Goal: Obtain resource: Download file/media

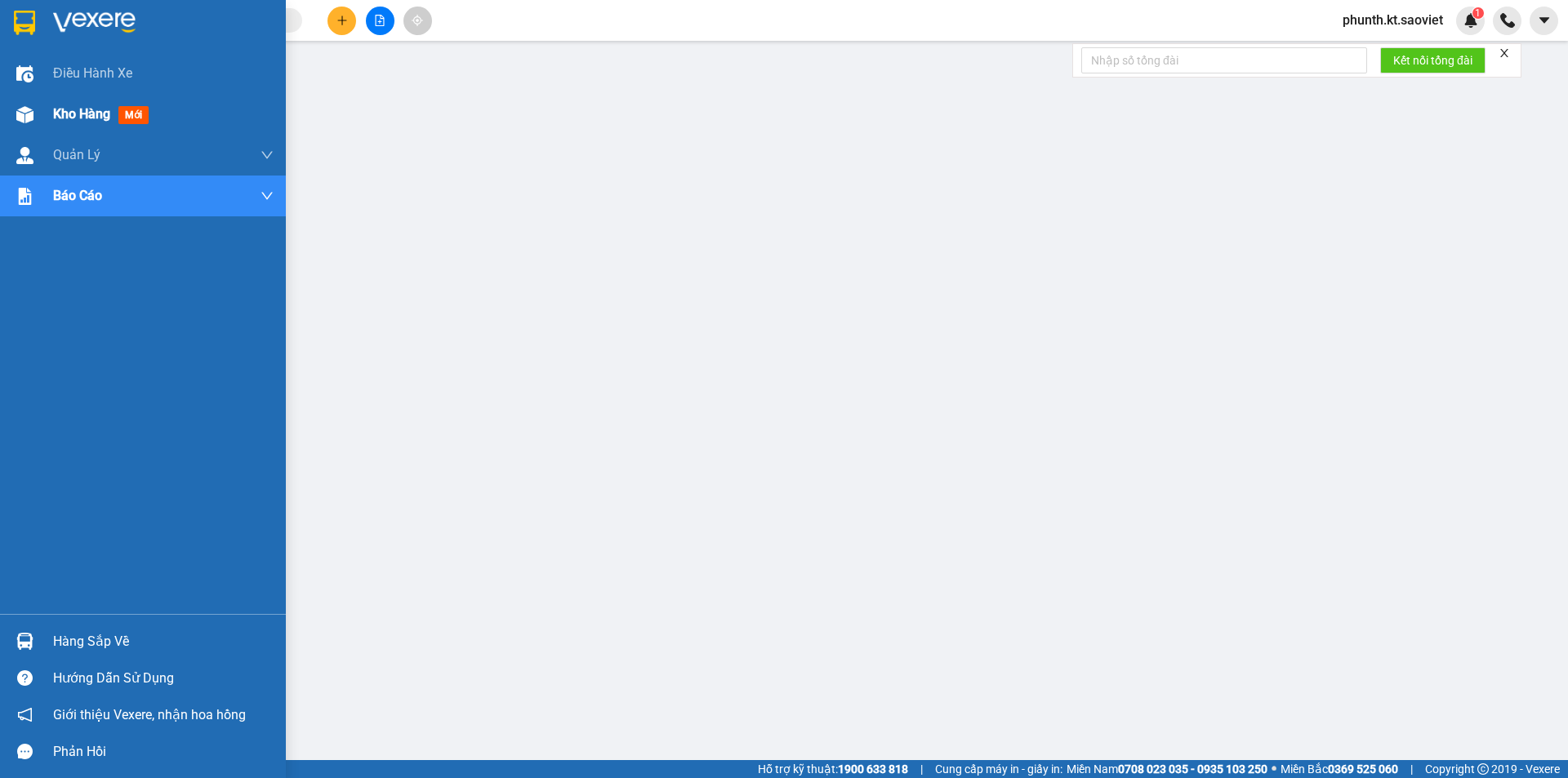
click at [95, 105] on div "Kho hàng mới" at bounding box center [104, 114] width 102 height 21
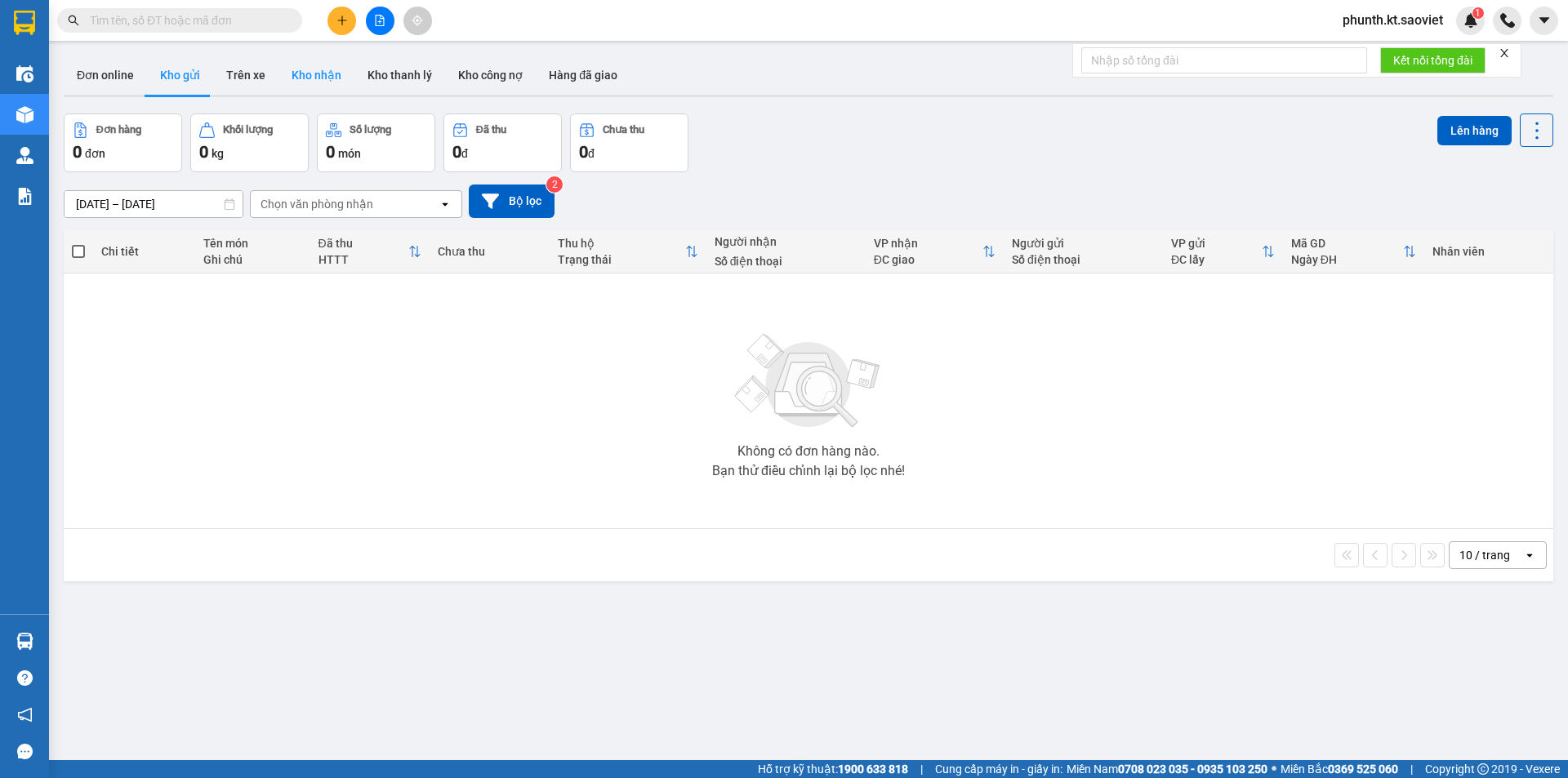
click at [301, 77] on button "Kho nhận" at bounding box center [316, 75] width 76 height 39
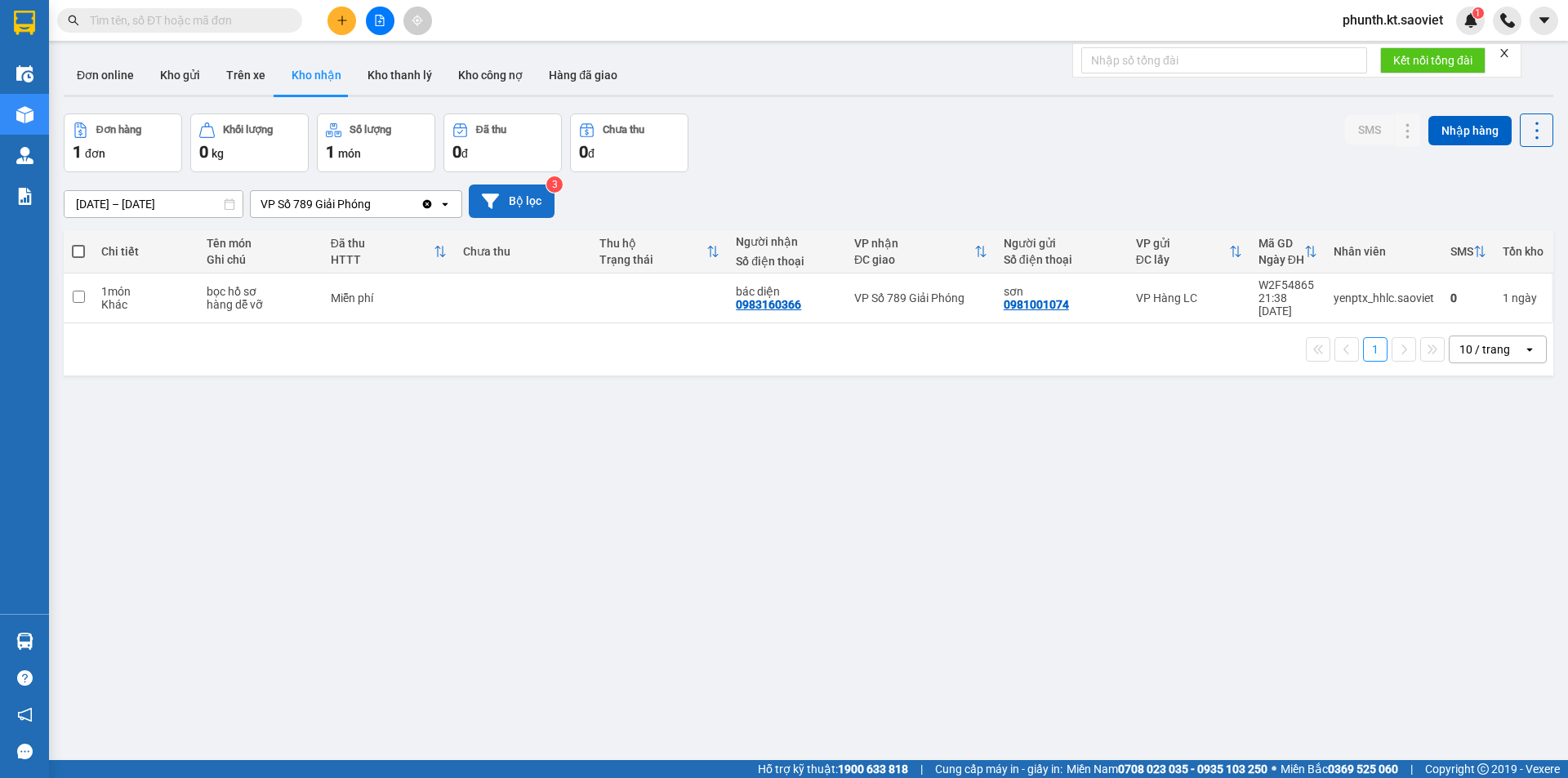
click at [512, 193] on button "Bộ lọc" at bounding box center [511, 201] width 86 height 33
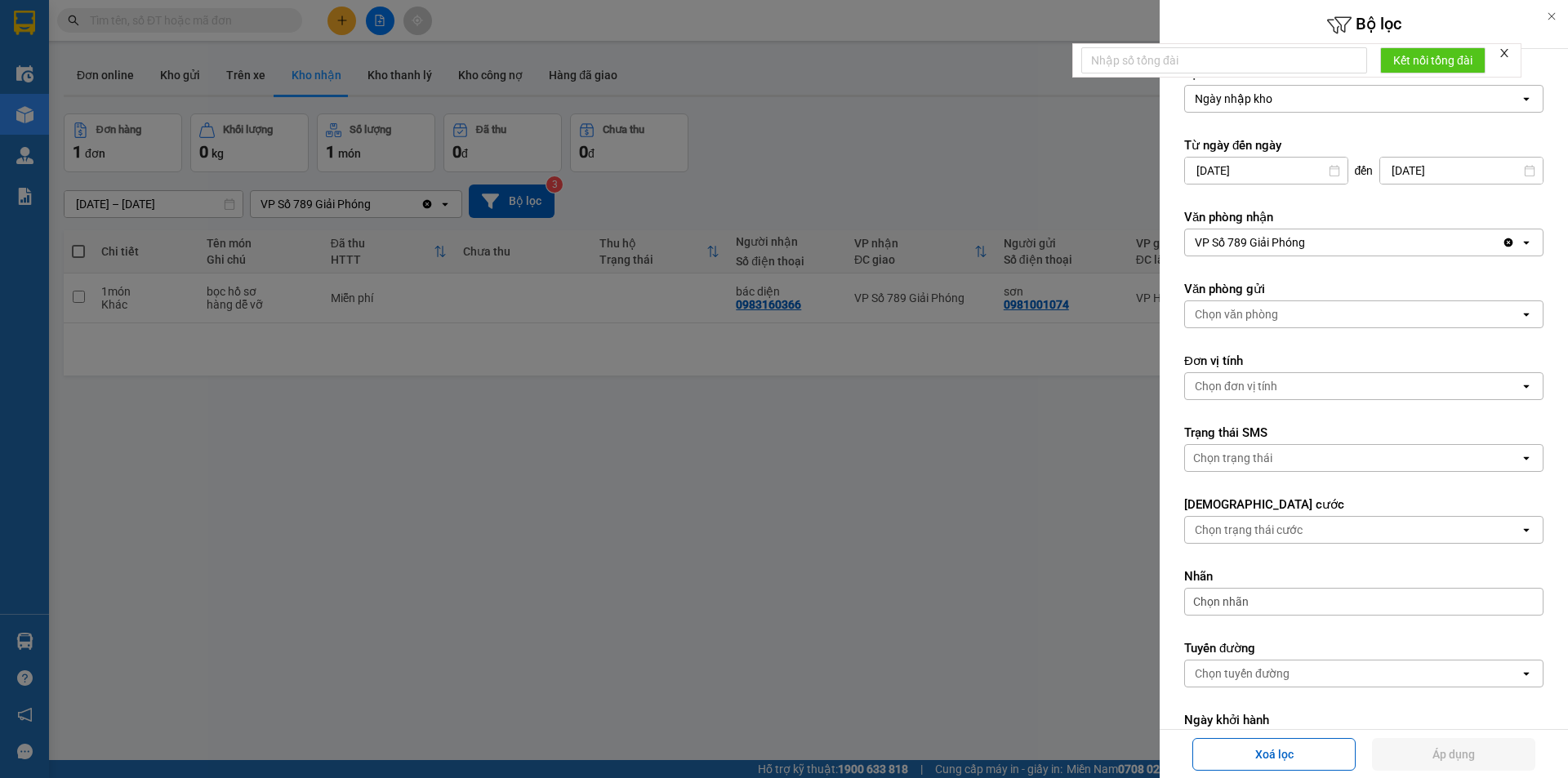
click at [1283, 97] on div "Ngày nhập kho" at bounding box center [1352, 98] width 335 height 26
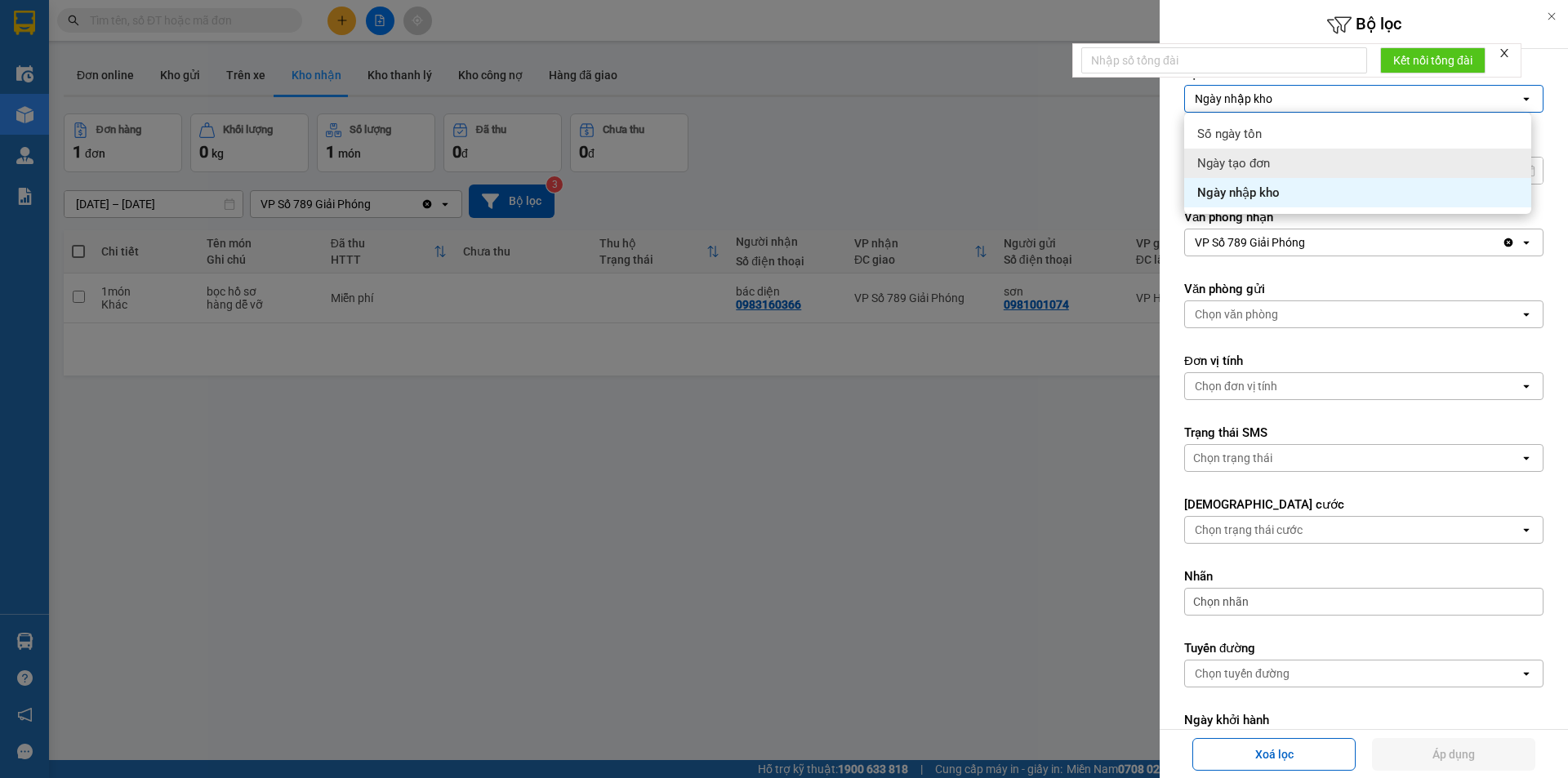
click at [1275, 152] on div "Ngày tạo đơn" at bounding box center [1358, 163] width 347 height 29
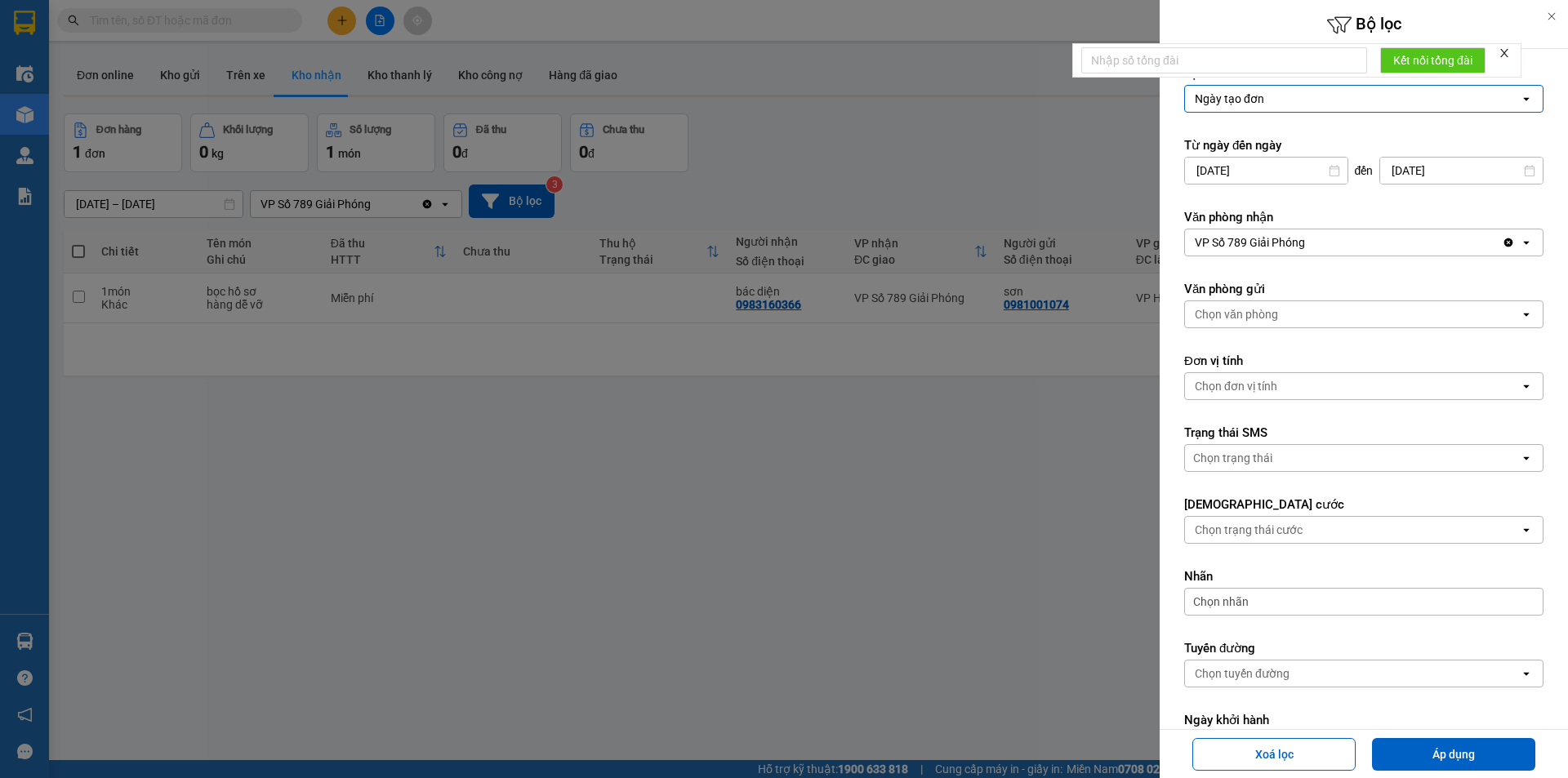
click at [1278, 175] on input "[DATE]" at bounding box center [1267, 170] width 163 height 26
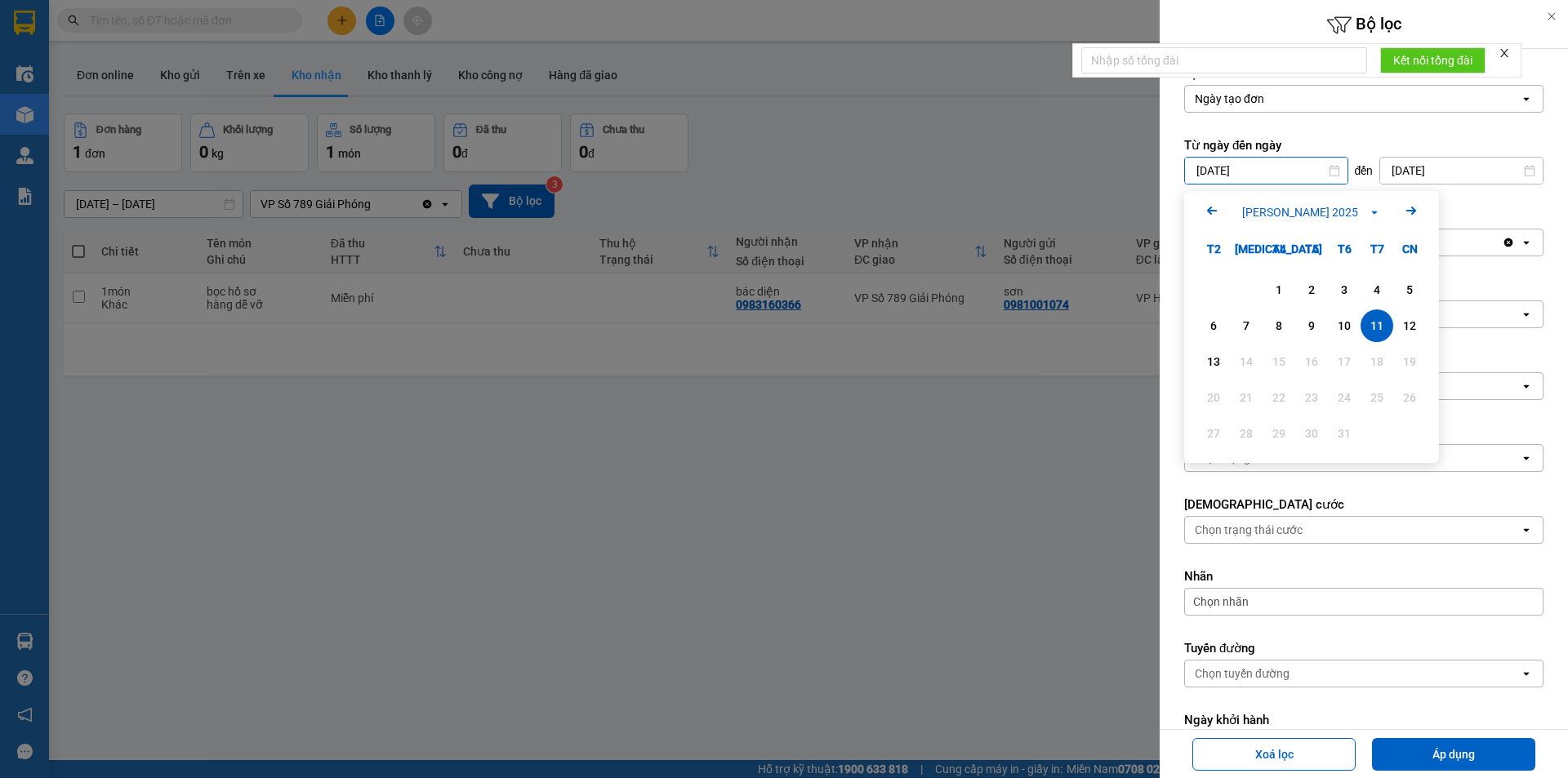
click at [1278, 175] on input "[DATE]" at bounding box center [1267, 170] width 163 height 26
type input "[DATE]"
click at [1520, 243] on icon "open" at bounding box center [1526, 242] width 13 height 13
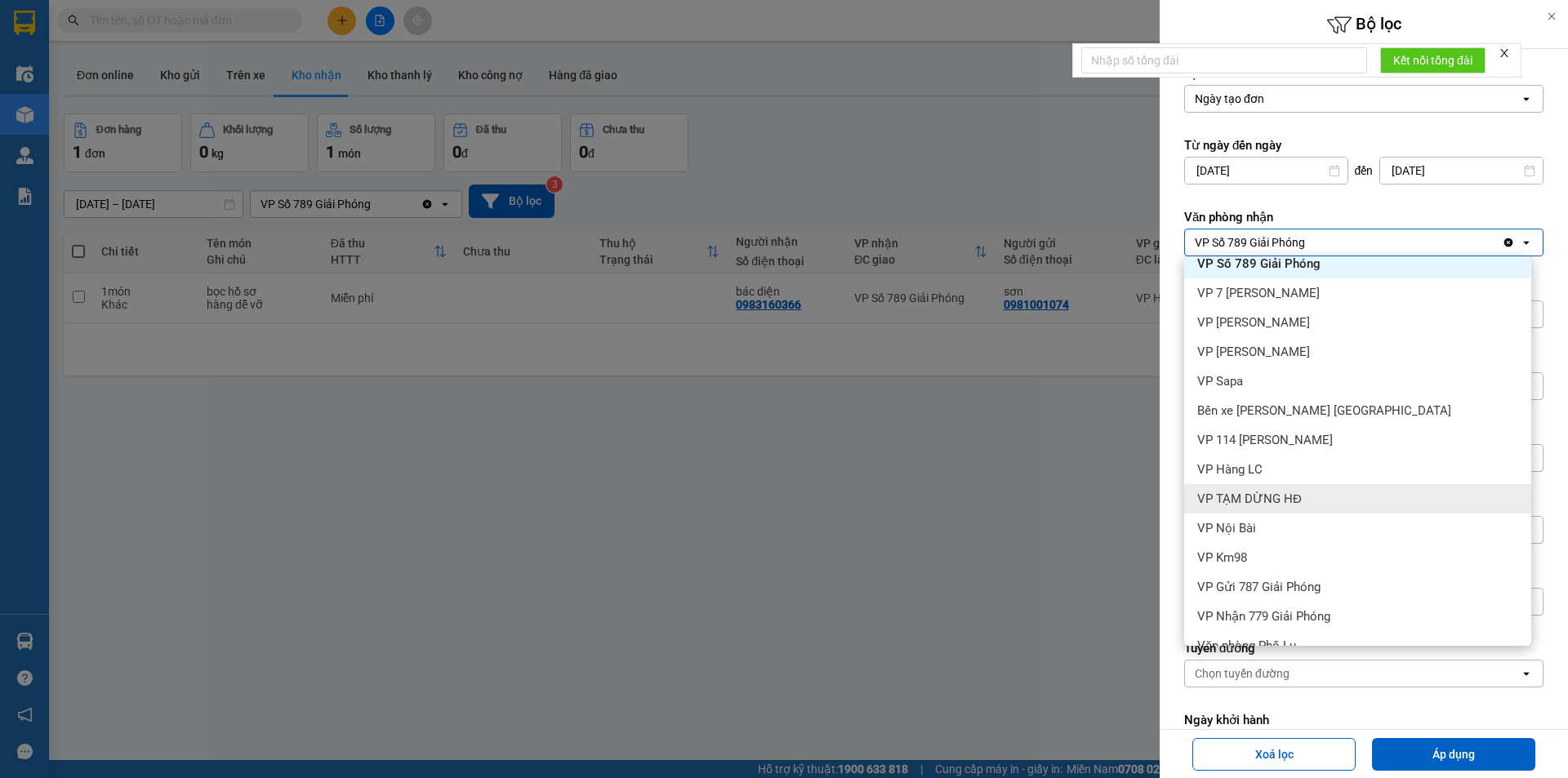
scroll to position [65, 0]
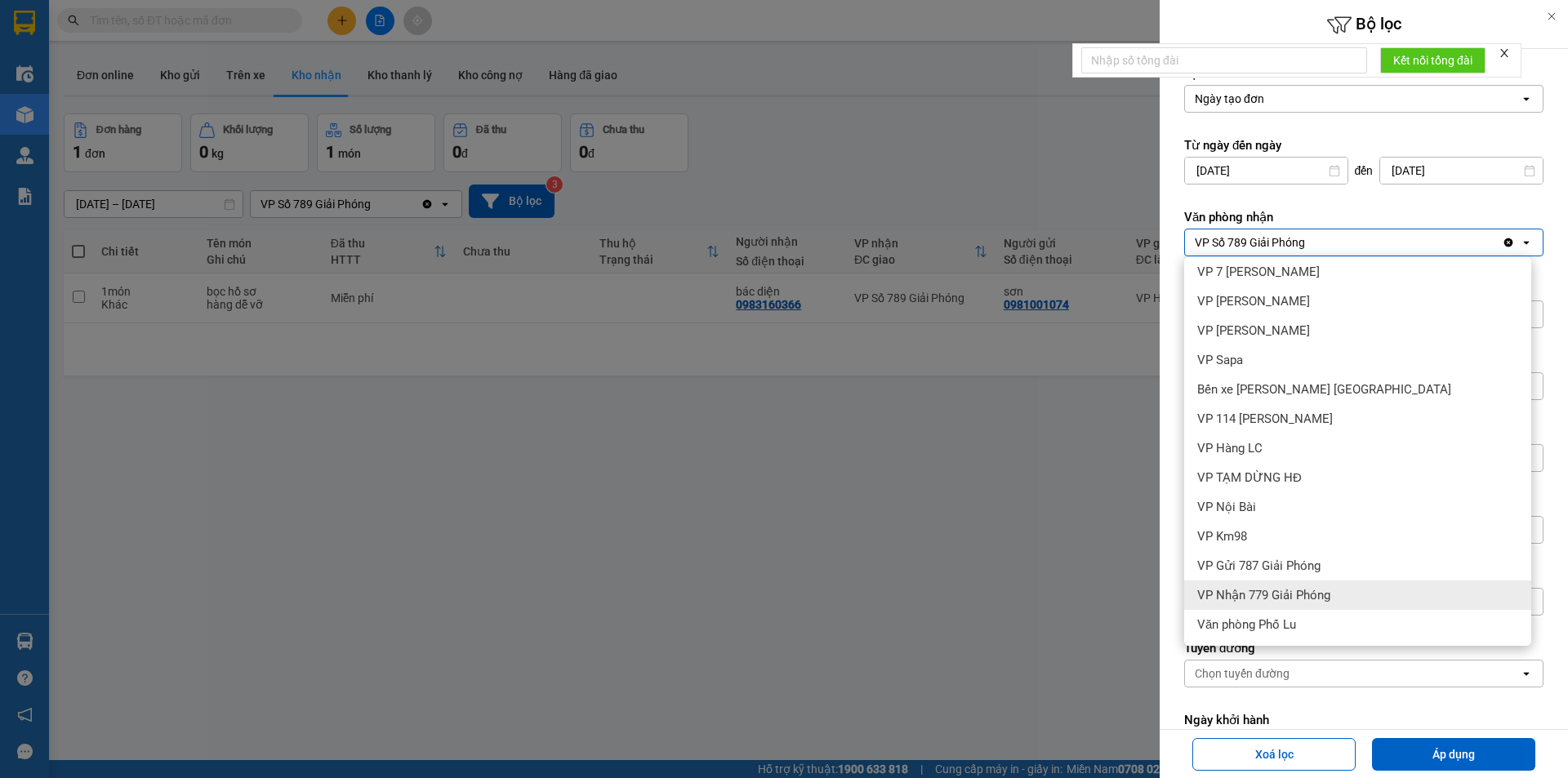
click at [1296, 591] on span "VP Nhận 779 Giải Phóng" at bounding box center [1264, 595] width 133 height 17
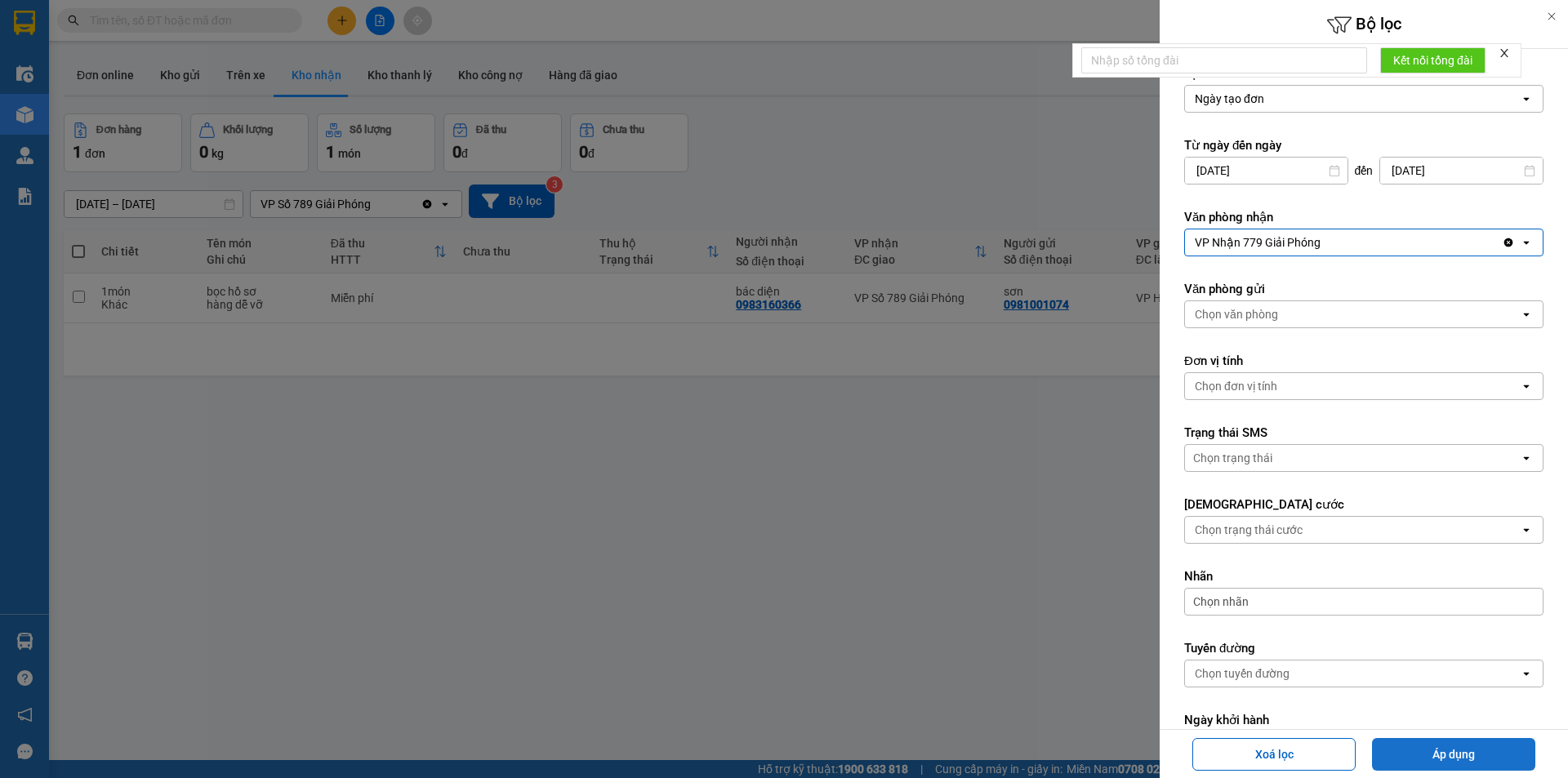
click at [1432, 753] on button "Áp dụng" at bounding box center [1453, 754] width 164 height 32
type input "[DATE] – [DATE]"
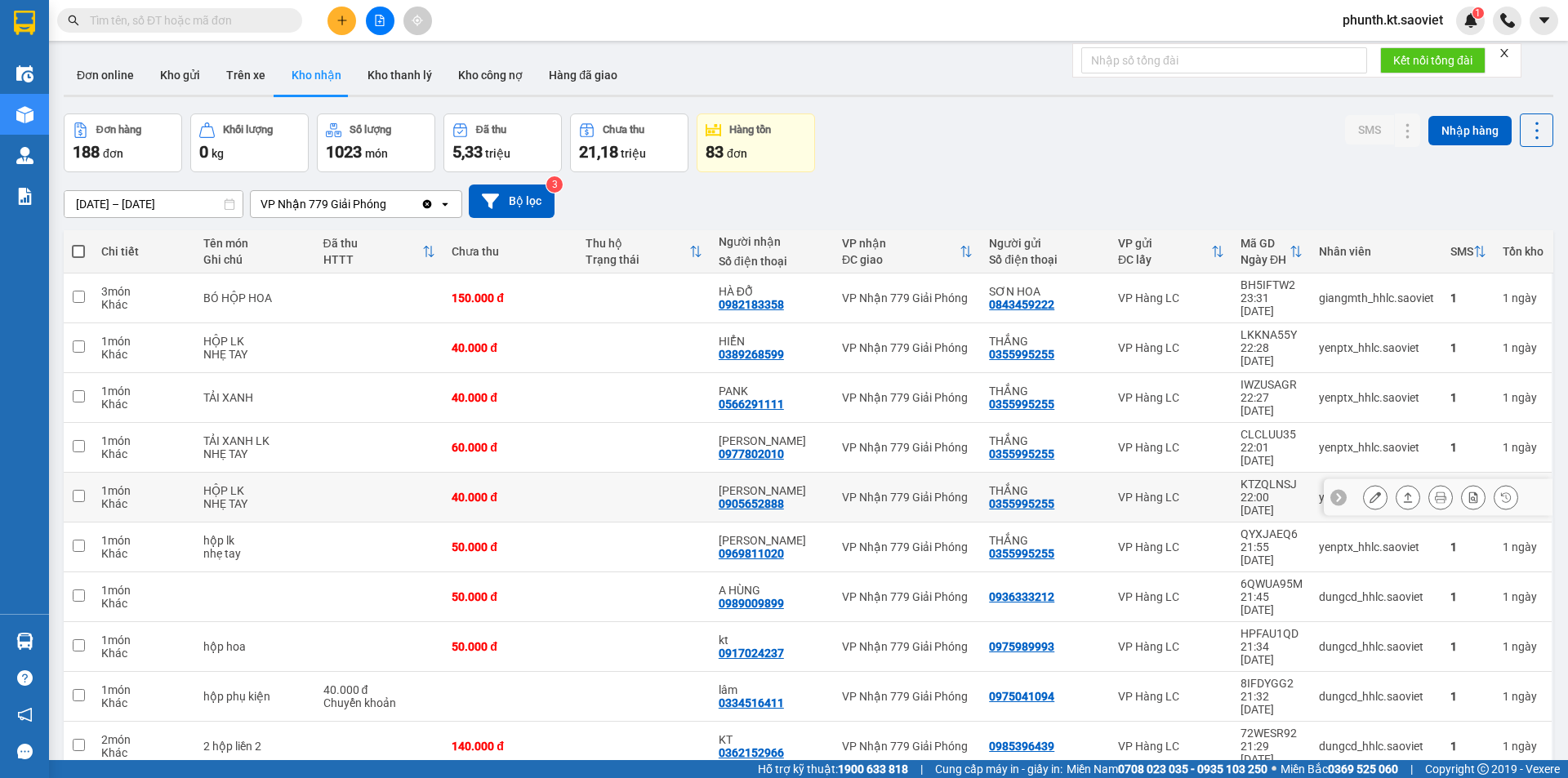
scroll to position [75, 0]
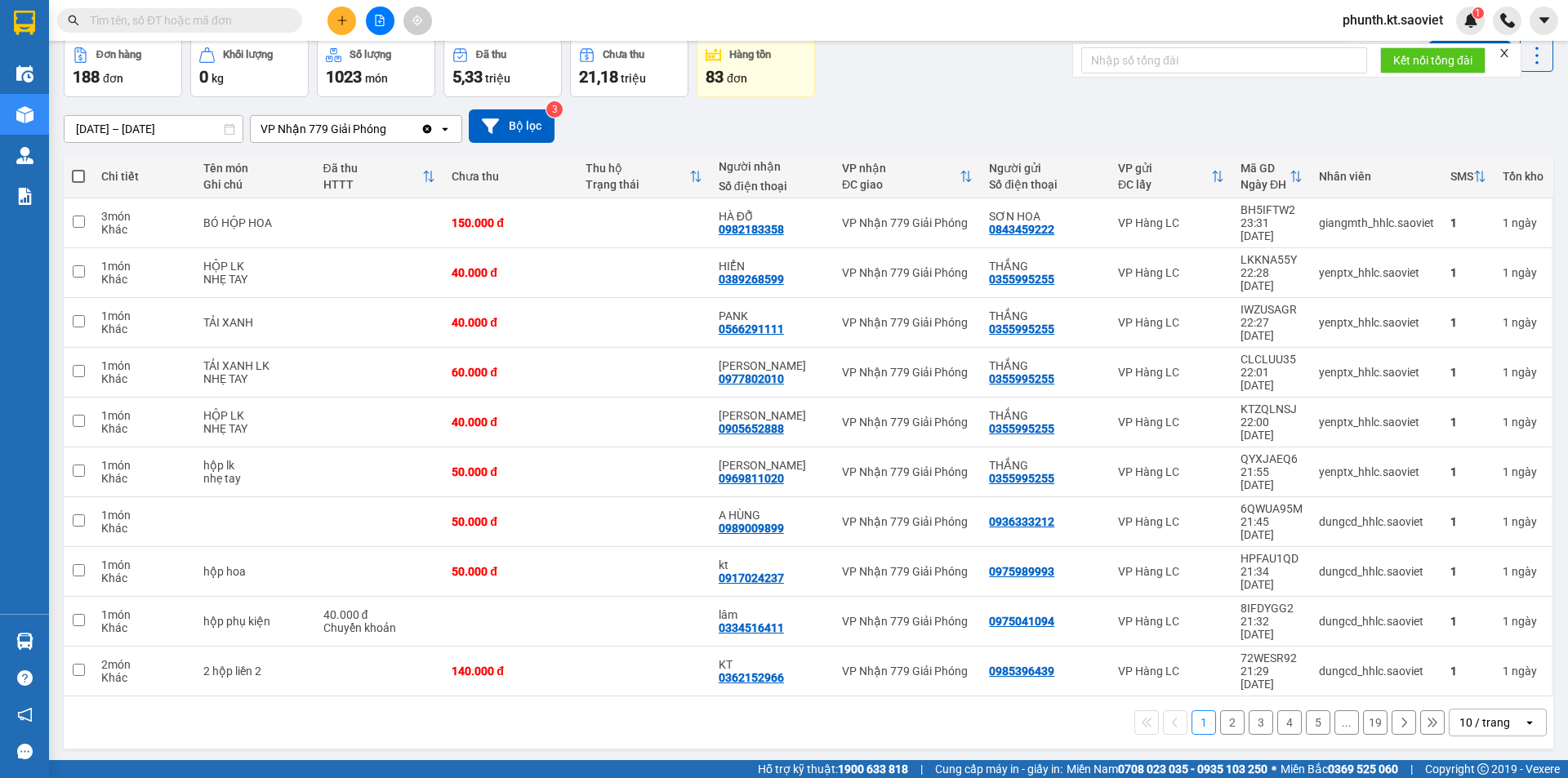
click at [1482, 715] on div "10 / trang" at bounding box center [1484, 723] width 51 height 17
click at [1480, 560] on span "100 / trang" at bounding box center [1479, 556] width 59 height 17
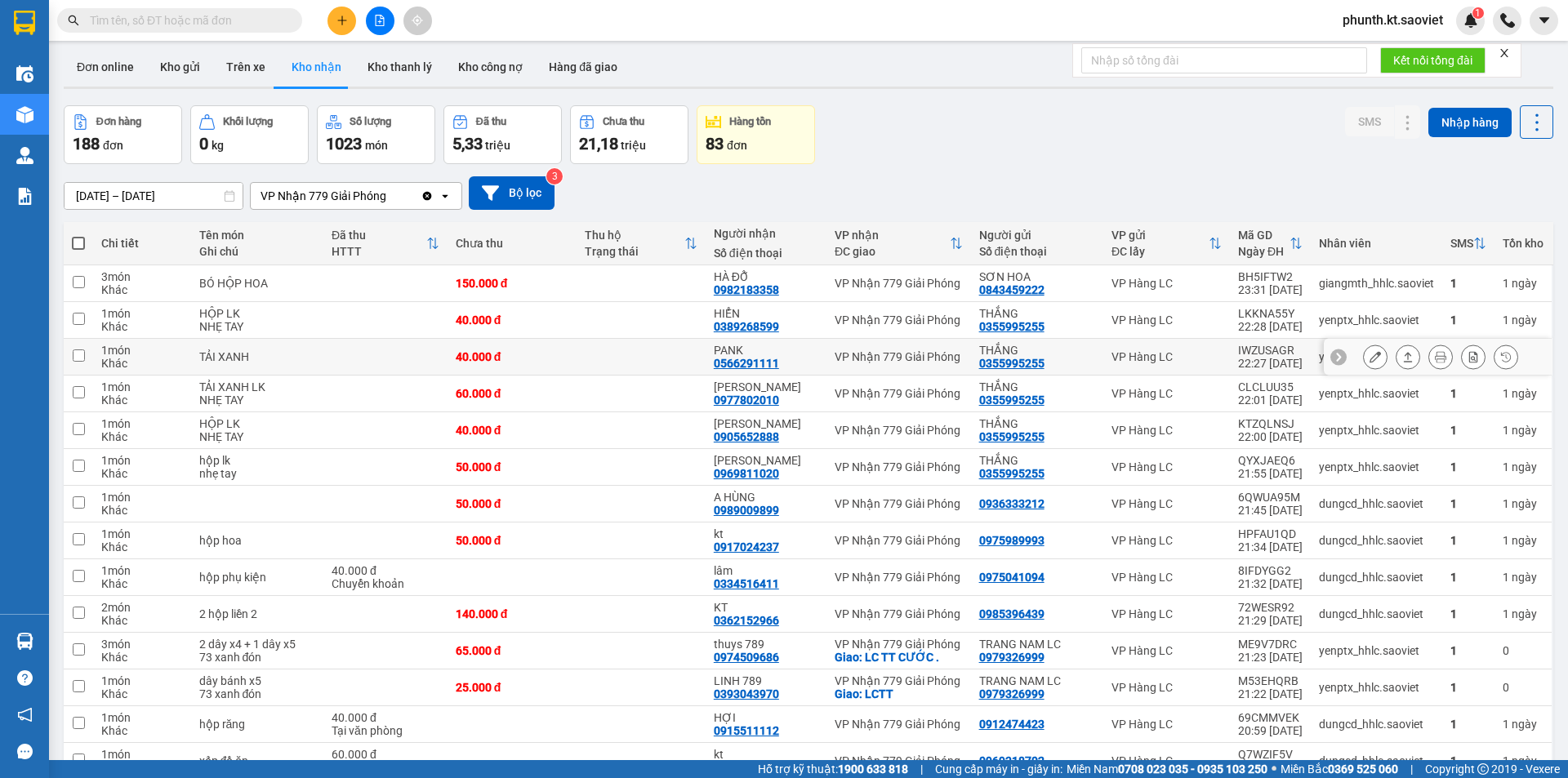
scroll to position [0, 0]
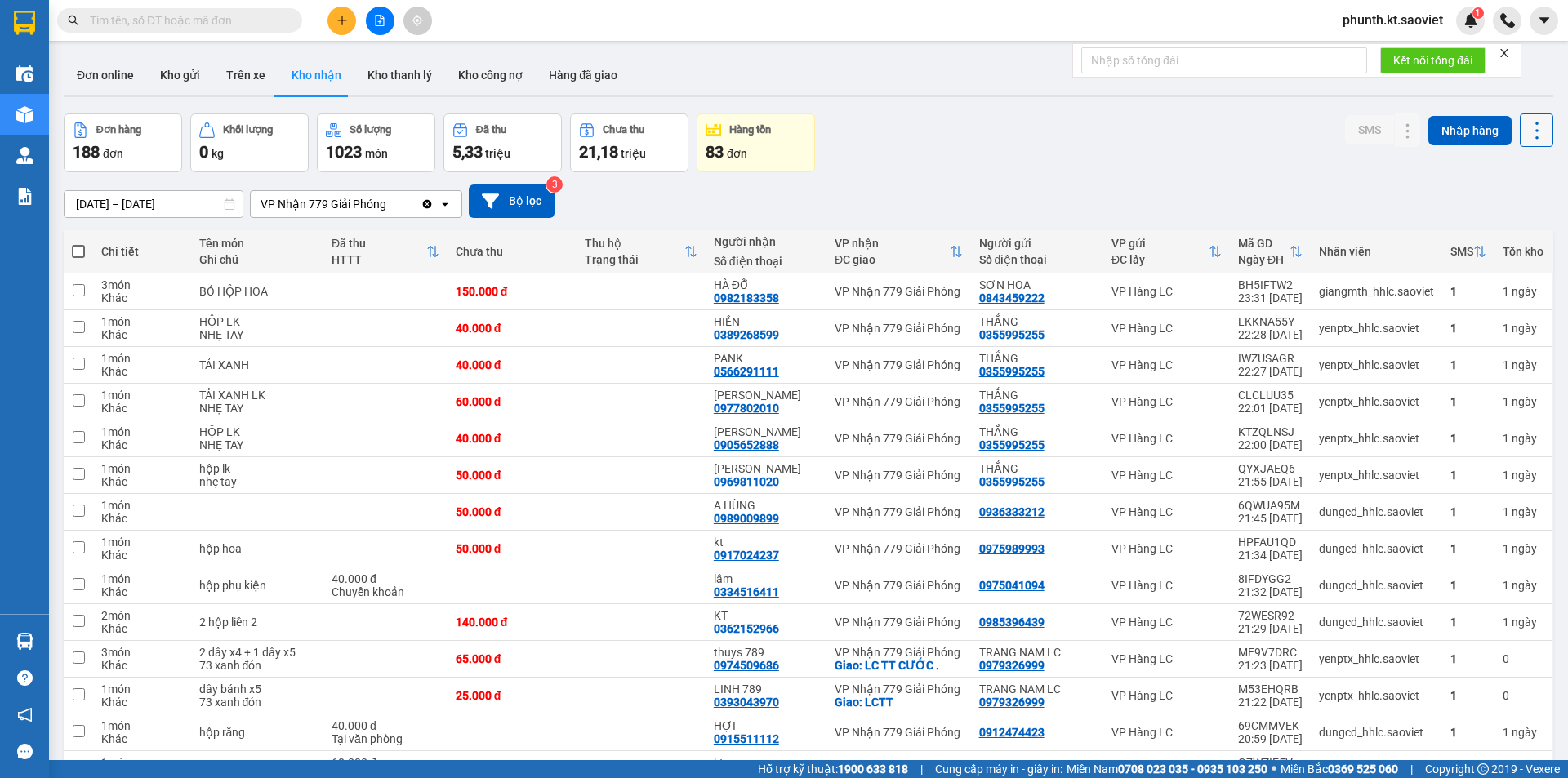
click at [1526, 127] on icon at bounding box center [1537, 131] width 23 height 23
click at [1491, 170] on span "Xuất excel" at bounding box center [1505, 175] width 52 height 17
